Goal: Task Accomplishment & Management: Complete application form

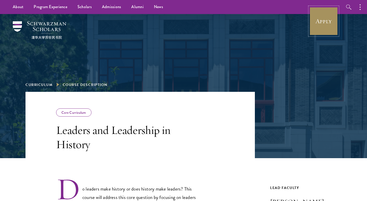
click at [322, 23] on link "Apply" at bounding box center [323, 21] width 29 height 29
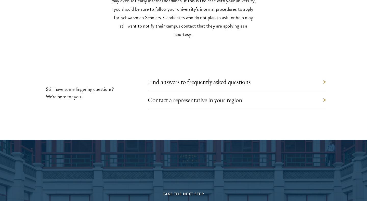
scroll to position [2598, 0]
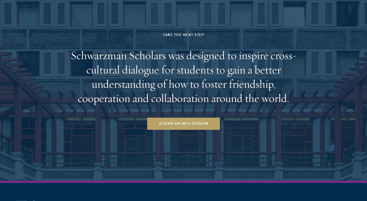
scroll to position [1016, 0]
